Goal: Find specific page/section: Find specific page/section

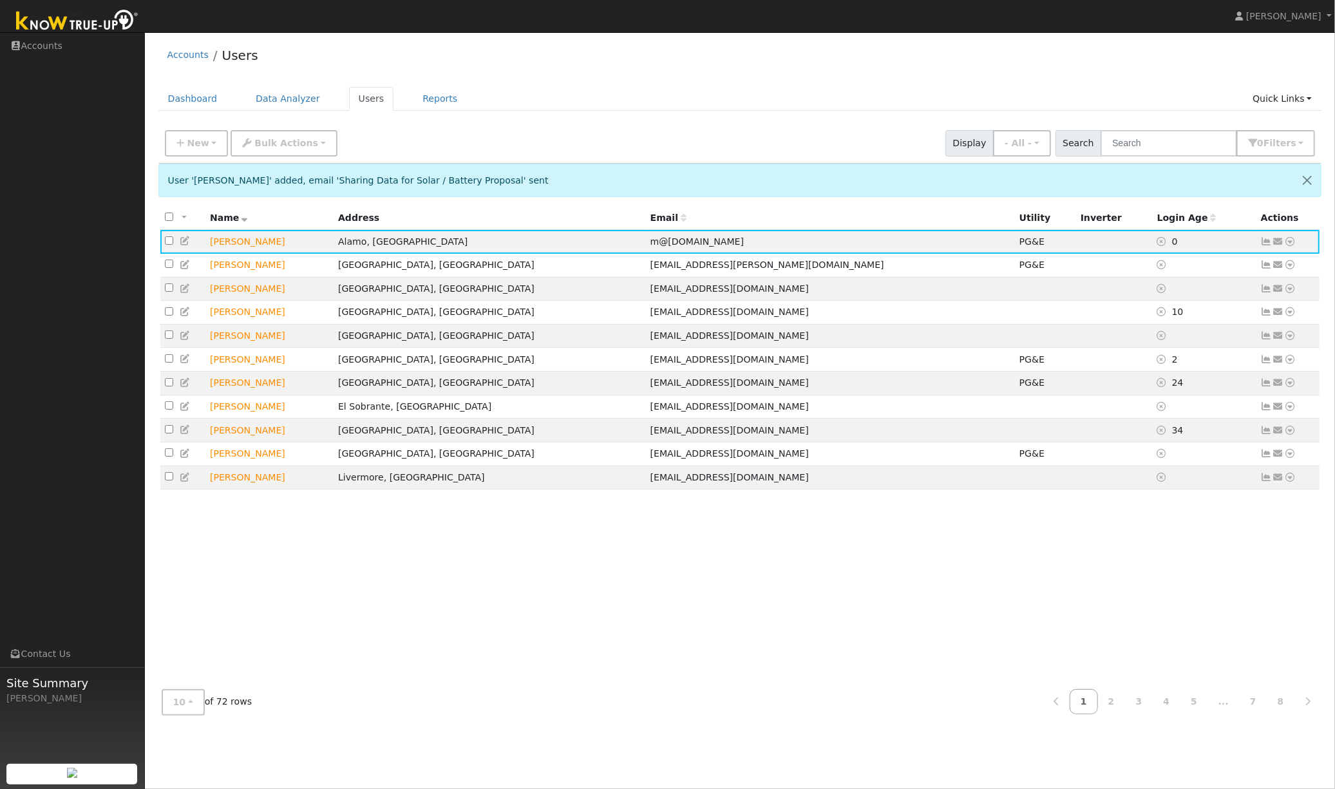
click at [600, 98] on ul "Dashboard Data Analyzer Users Reports Quick Links Quick Add Quick Connect Run a…" at bounding box center [740, 99] width 1164 height 24
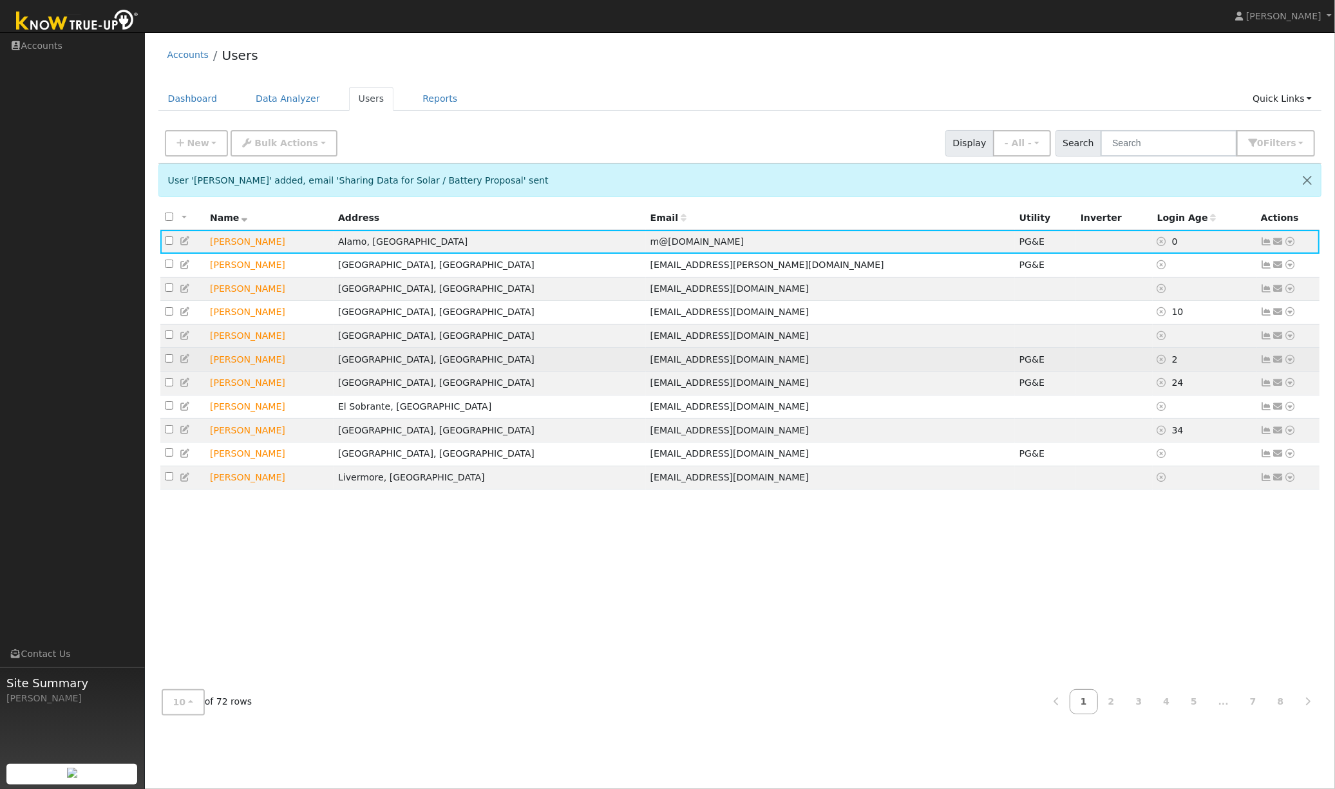
click at [1292, 361] on icon at bounding box center [1290, 359] width 12 height 9
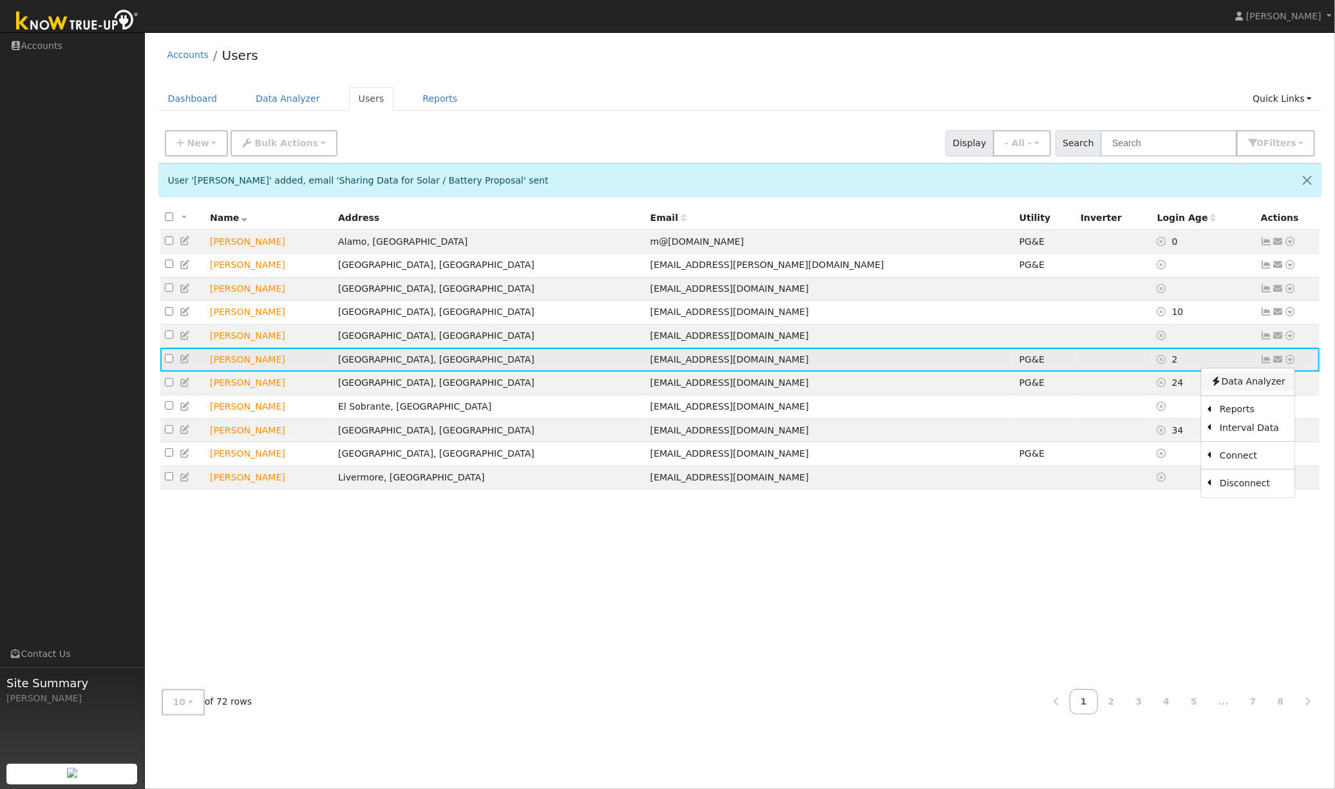
click at [1259, 385] on link "Data Analyzer" at bounding box center [1247, 382] width 93 height 18
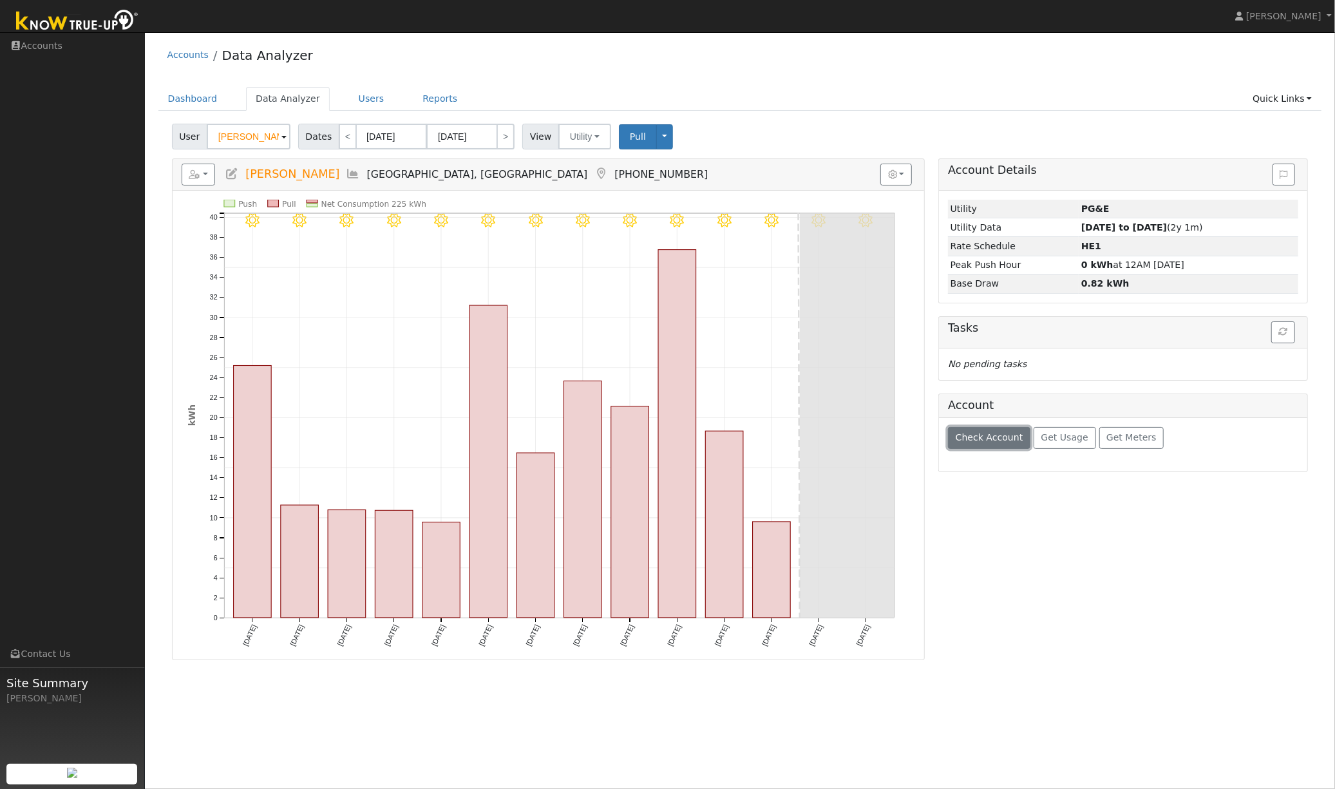
click at [982, 443] on span "Check Account" at bounding box center [990, 437] width 68 height 10
